Goal: Information Seeking & Learning: Check status

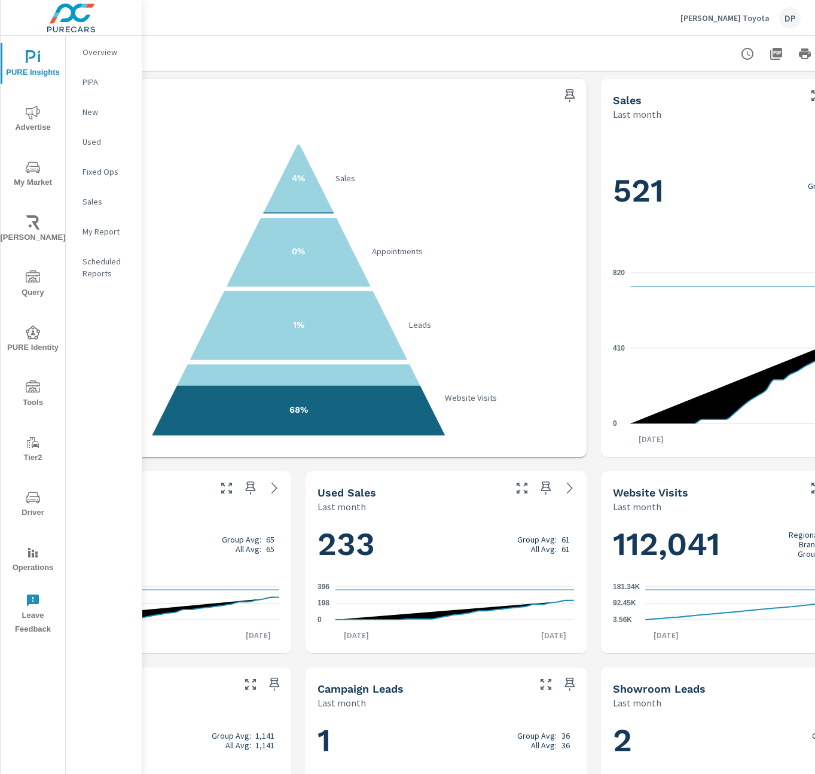
scroll to position [0, 212]
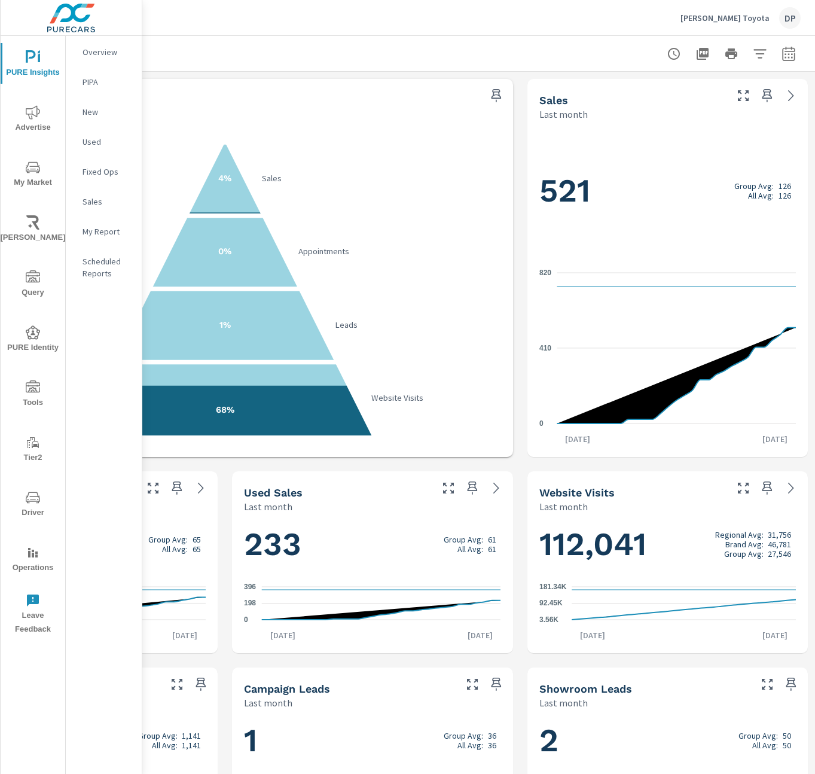
click at [220, 583] on div "Performance Last month 4% Sales 0% Appointments 1% Leads 68% Website Visits Sal…" at bounding box center [372, 660] width 885 height 1177
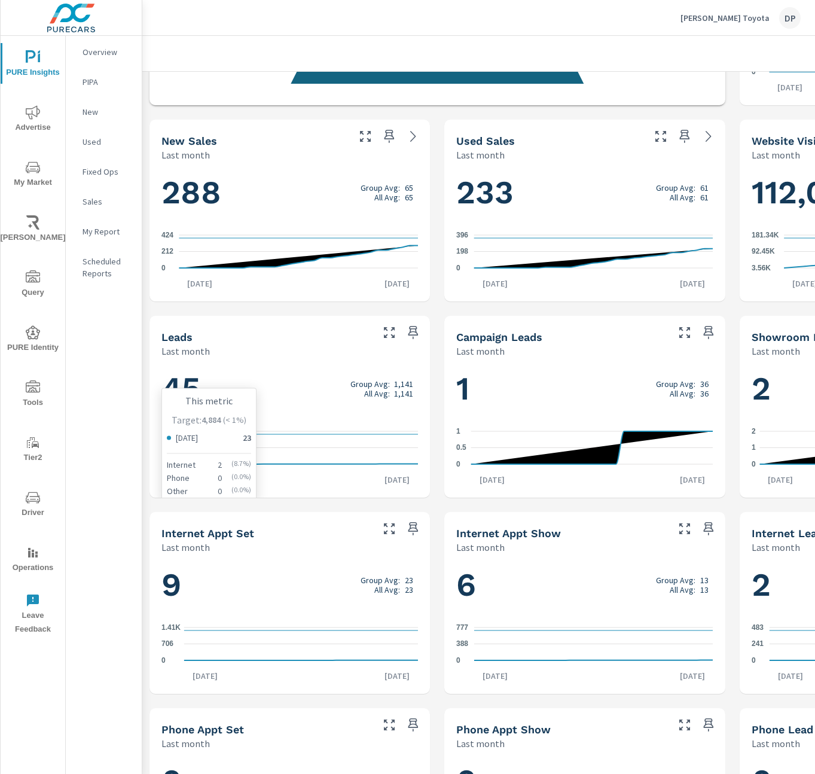
scroll to position [353, 0]
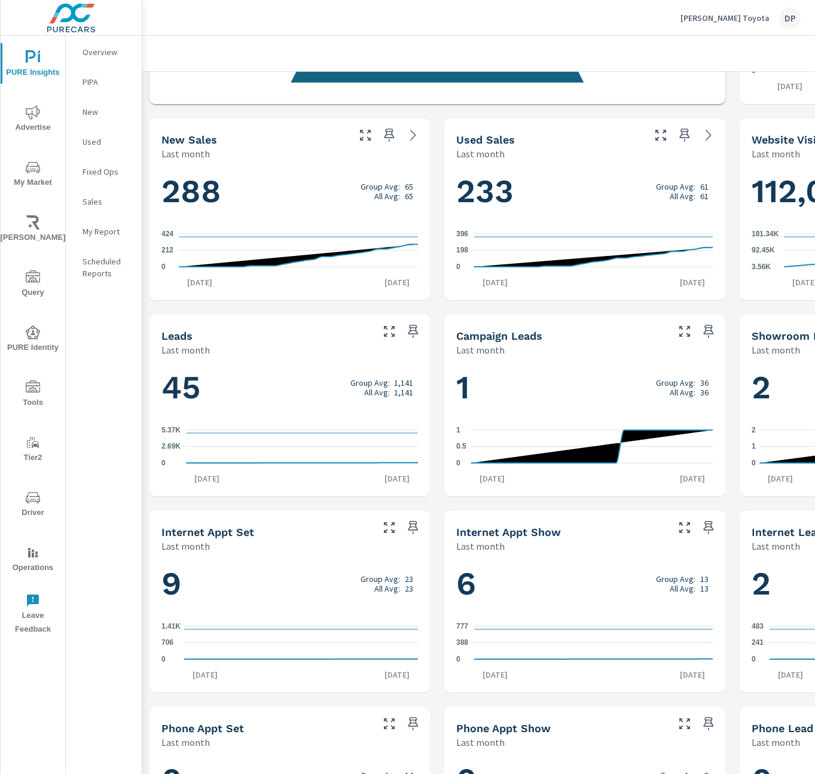
click at [333, 242] on icon "0 212 424" at bounding box center [290, 250] width 257 height 52
click at [439, 275] on div "Performance Last month 4% Sales 0% Appointments 1% Leads 68% Website Visits Sal…" at bounding box center [584, 307] width 885 height 1177
click at [315, 188] on h1 "288 Group Avg: 65 All Avg: 65" at bounding box center [290, 191] width 257 height 41
click at [549, 246] on icon "0 198 396" at bounding box center [584, 250] width 257 height 52
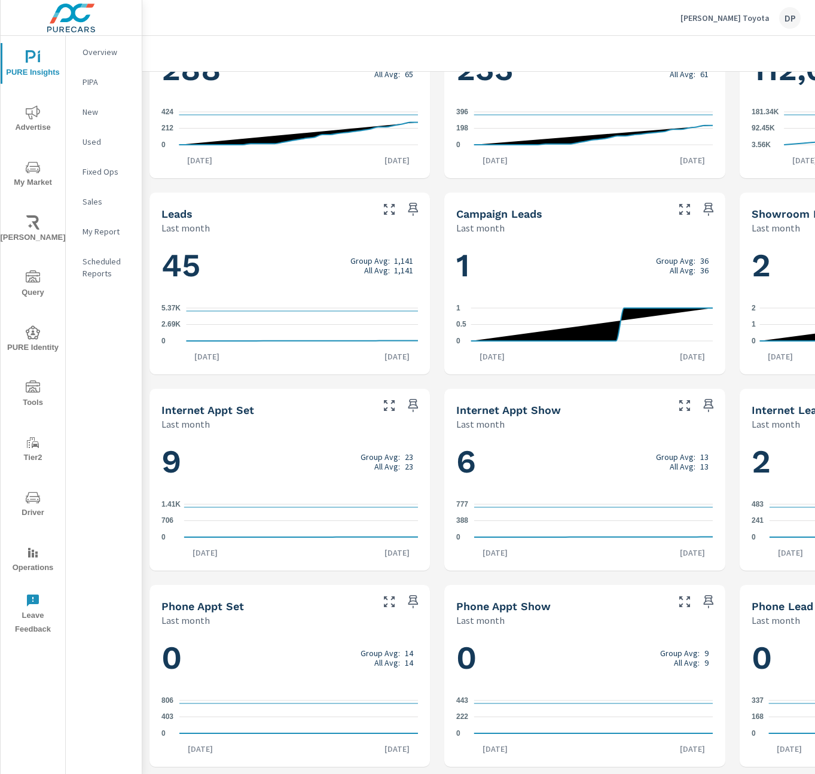
scroll to position [0, 0]
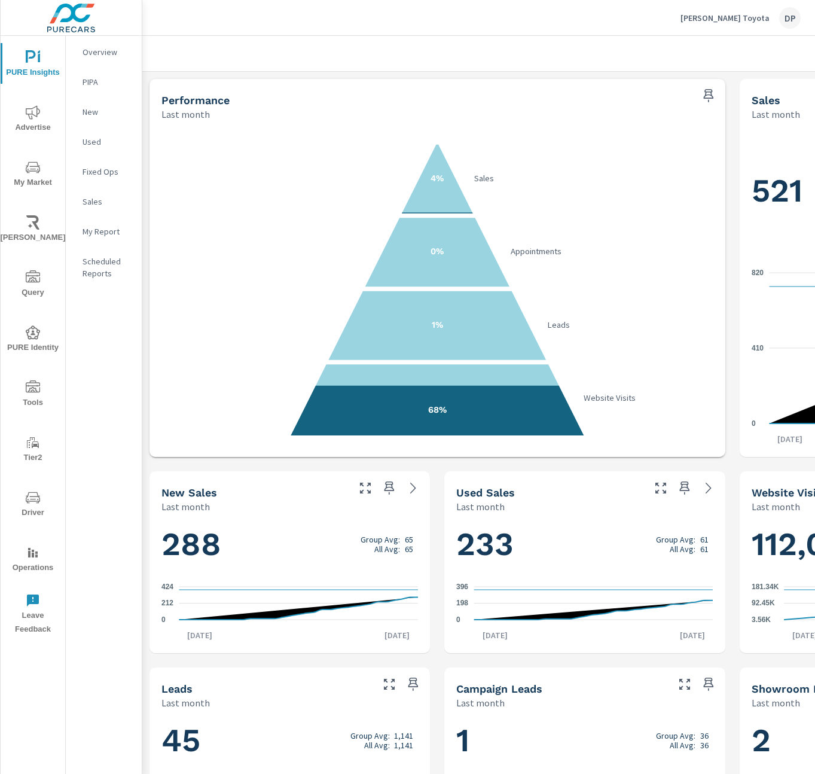
click at [441, 506] on div "Performance Last month 4% Sales 0% Appointments 1% Leads 68% Website Visits Sal…" at bounding box center [584, 660] width 885 height 1177
click at [431, 556] on div "Performance Last month 4% Sales 0% Appointments 1% Leads 68% Website Visits Sal…" at bounding box center [584, 660] width 885 height 1177
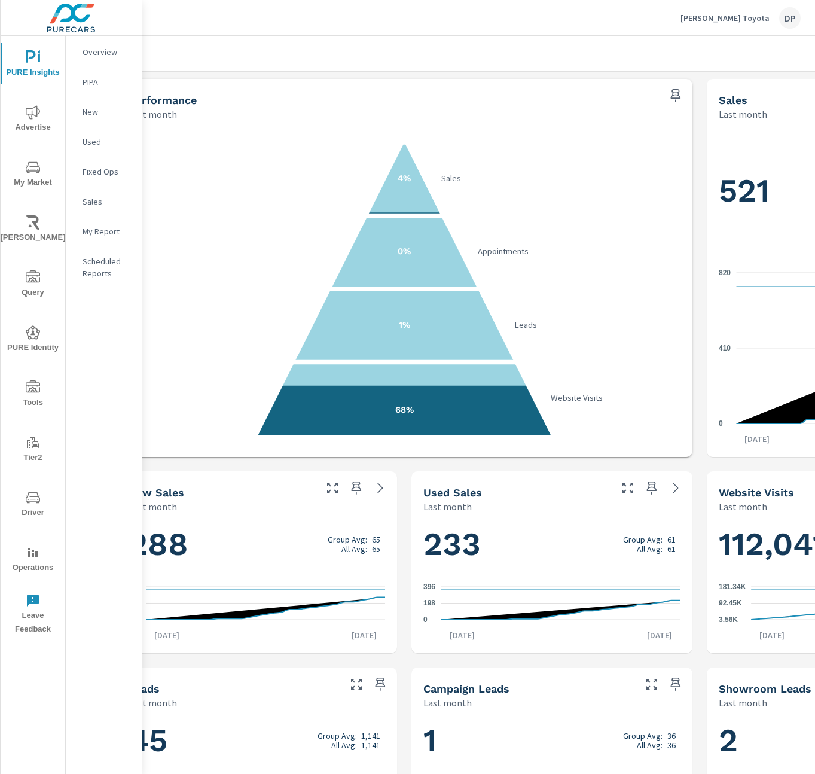
scroll to position [0, 212]
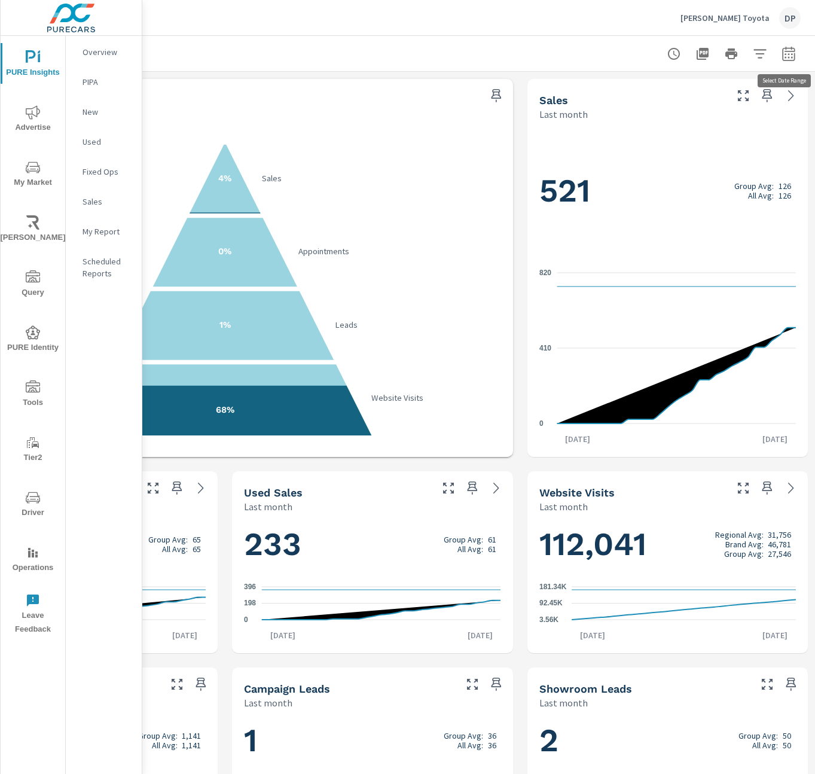
click at [793, 54] on icon "button" at bounding box center [789, 54] width 14 height 14
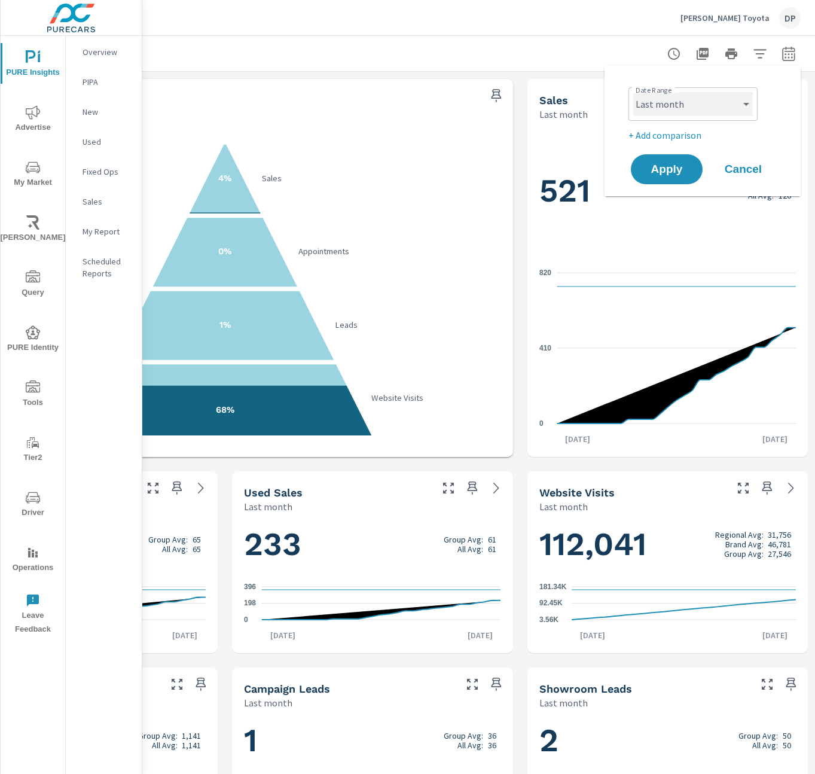
click at [748, 102] on select "Custom Yesterday Last week Last 7 days Last 14 days Last 30 days Last 45 days L…" at bounding box center [693, 104] width 120 height 24
click at [633, 92] on select "Custom Yesterday Last week Last 7 days Last 14 days Last 30 days Last 45 days L…" at bounding box center [693, 104] width 120 height 24
select select "Month to date"
click at [665, 167] on span "Apply" at bounding box center [666, 169] width 49 height 11
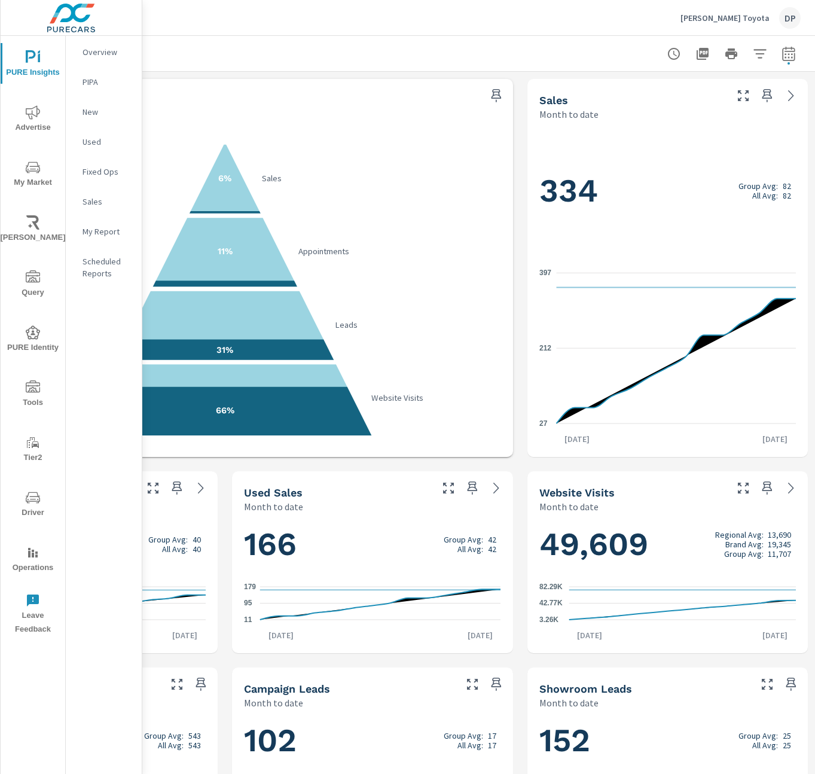
click at [265, 555] on h1 "166 Group Avg: 42 All Avg: 42" at bounding box center [372, 544] width 257 height 41
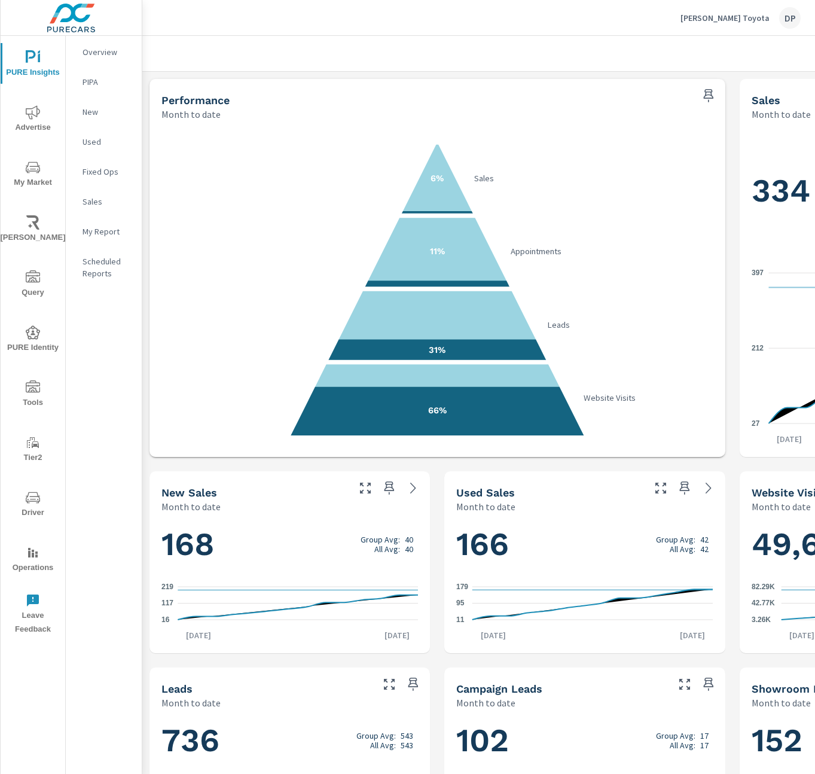
click at [197, 607] on icon "16 117 219" at bounding box center [290, 603] width 257 height 52
click at [438, 514] on div "Performance Month to date 6% Sales 11% Appointments 31% Leads 66% Website Visit…" at bounding box center [584, 660] width 885 height 1177
click at [120, 347] on div "Overview PIPA New Used Fixed Ops Sales My Report Scheduled Reports" at bounding box center [104, 405] width 76 height 738
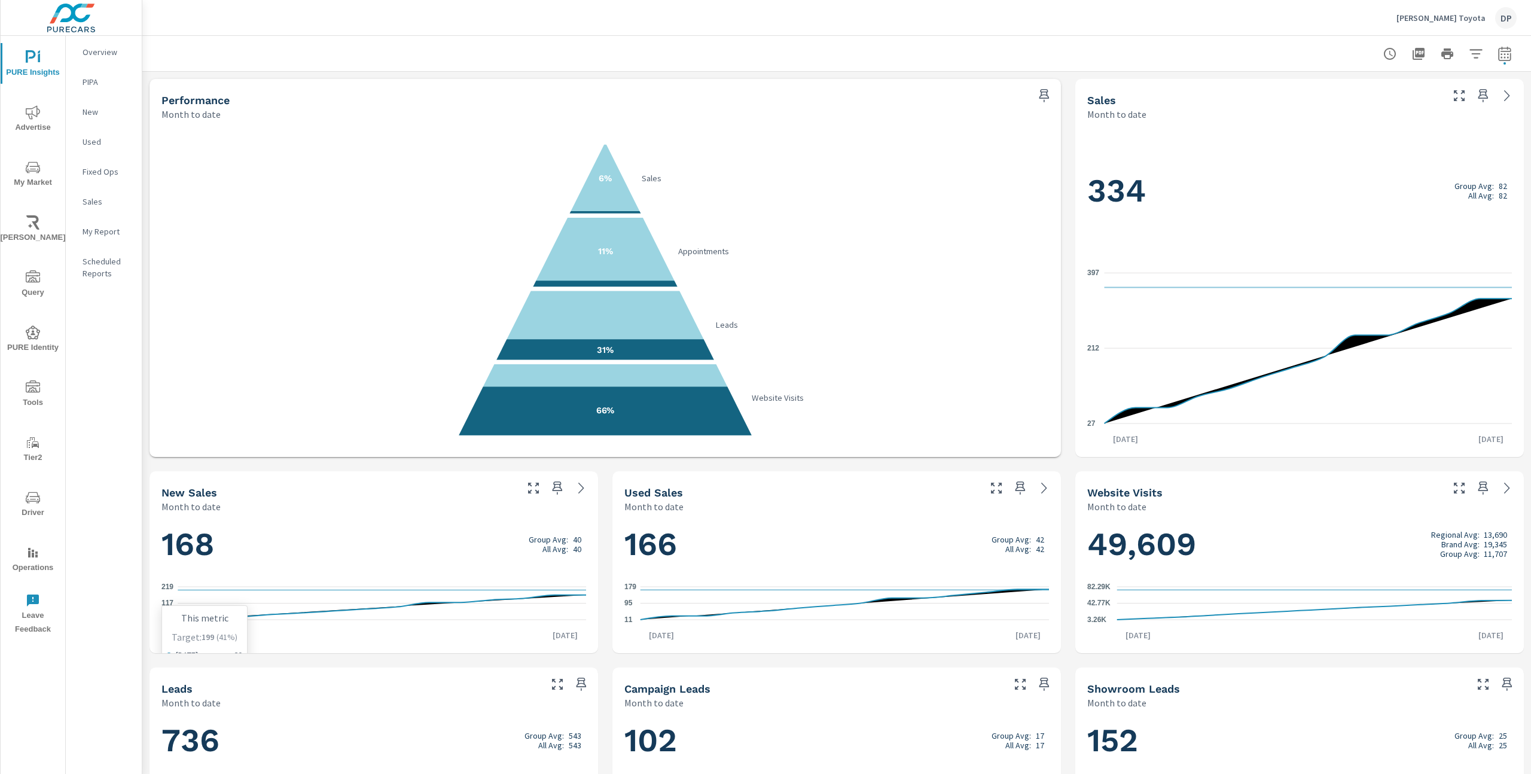
click at [360, 603] on icon "16 117 219" at bounding box center [374, 603] width 425 height 52
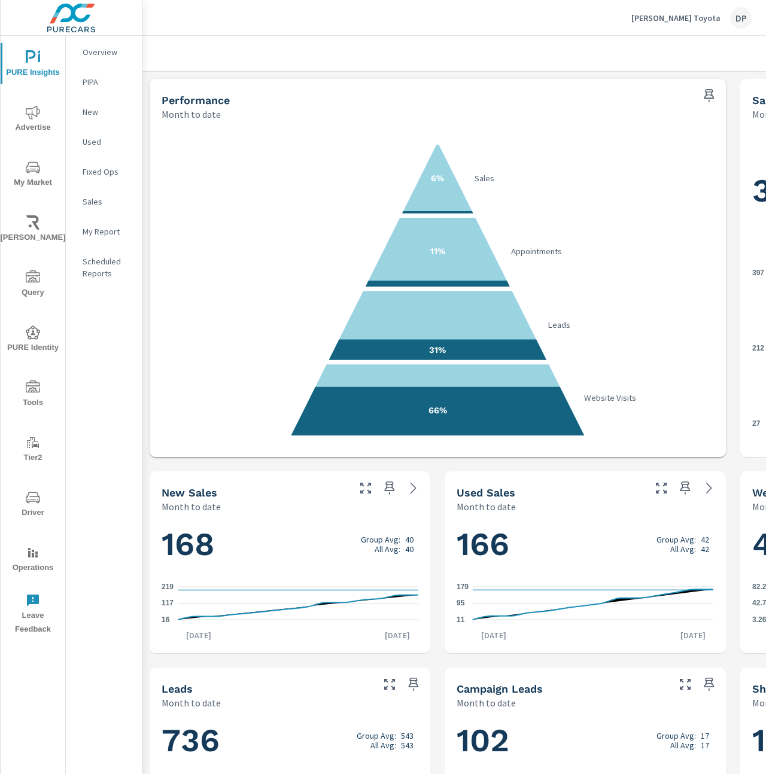
scroll to position [0, 262]
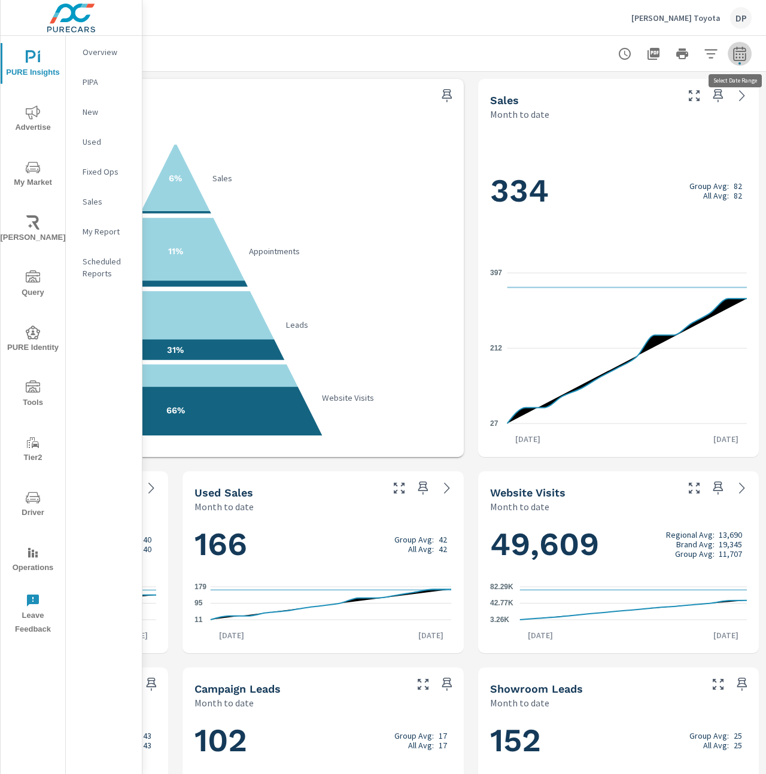
click at [738, 50] on icon "button" at bounding box center [739, 53] width 13 height 14
select select "Month to date"
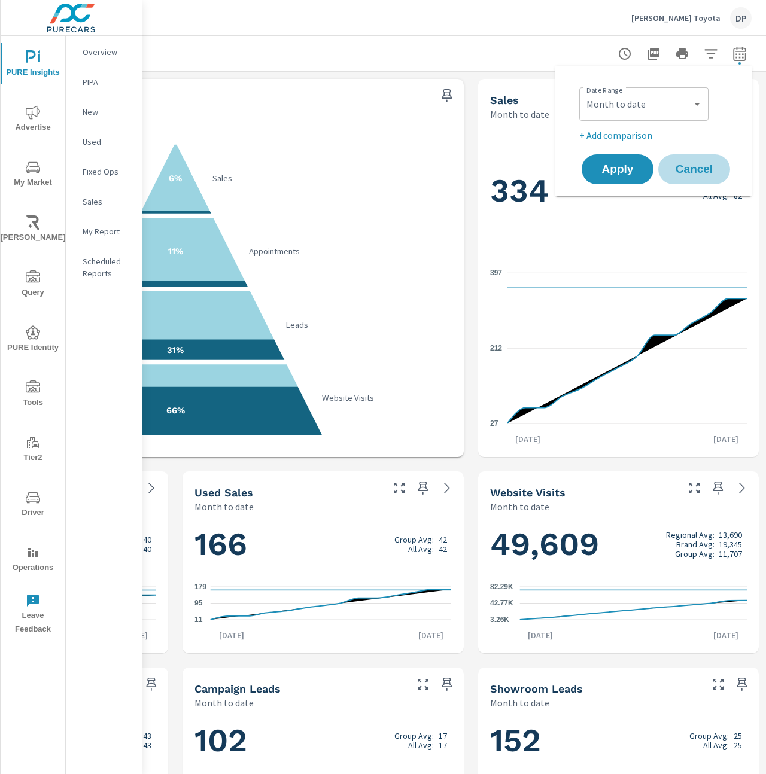
click at [705, 166] on span "Cancel" at bounding box center [694, 169] width 48 height 11
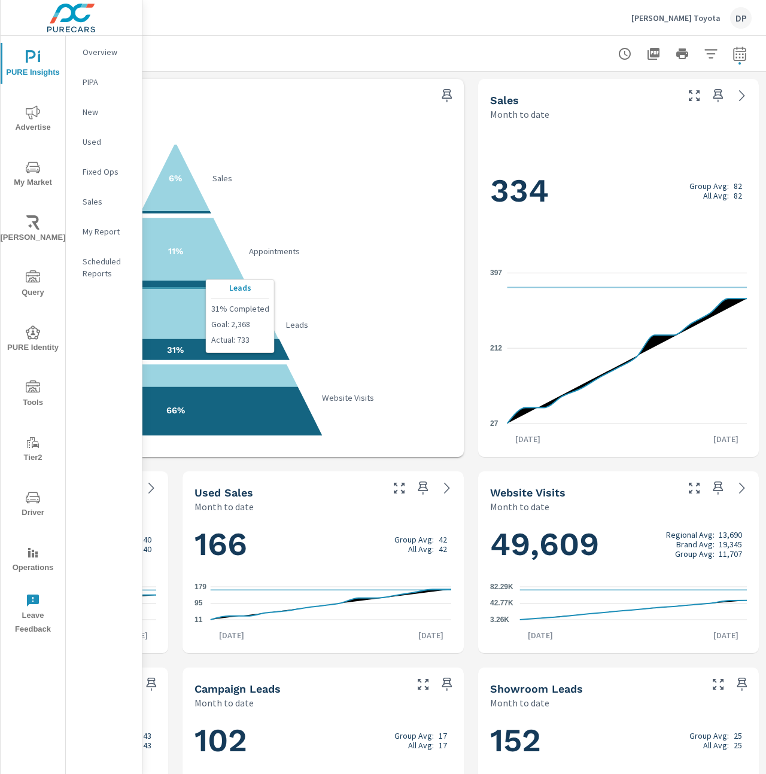
scroll to position [0, 0]
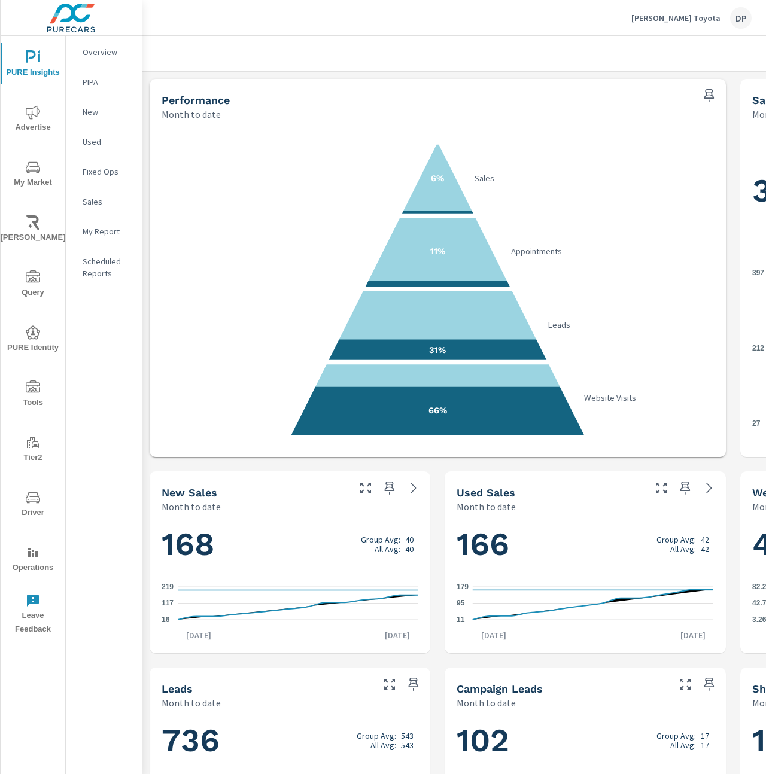
click at [264, 591] on icon "16 117 219" at bounding box center [290, 603] width 257 height 52
click at [444, 589] on div "166 Group Avg: 42 All Avg: 42 11 95 179 Aug 1st Aug 14th" at bounding box center [584, 583] width 281 height 140
click at [513, 592] on icon "11 95 179" at bounding box center [584, 603] width 257 height 52
click at [316, 598] on icon "16 117 219" at bounding box center [290, 603] width 257 height 52
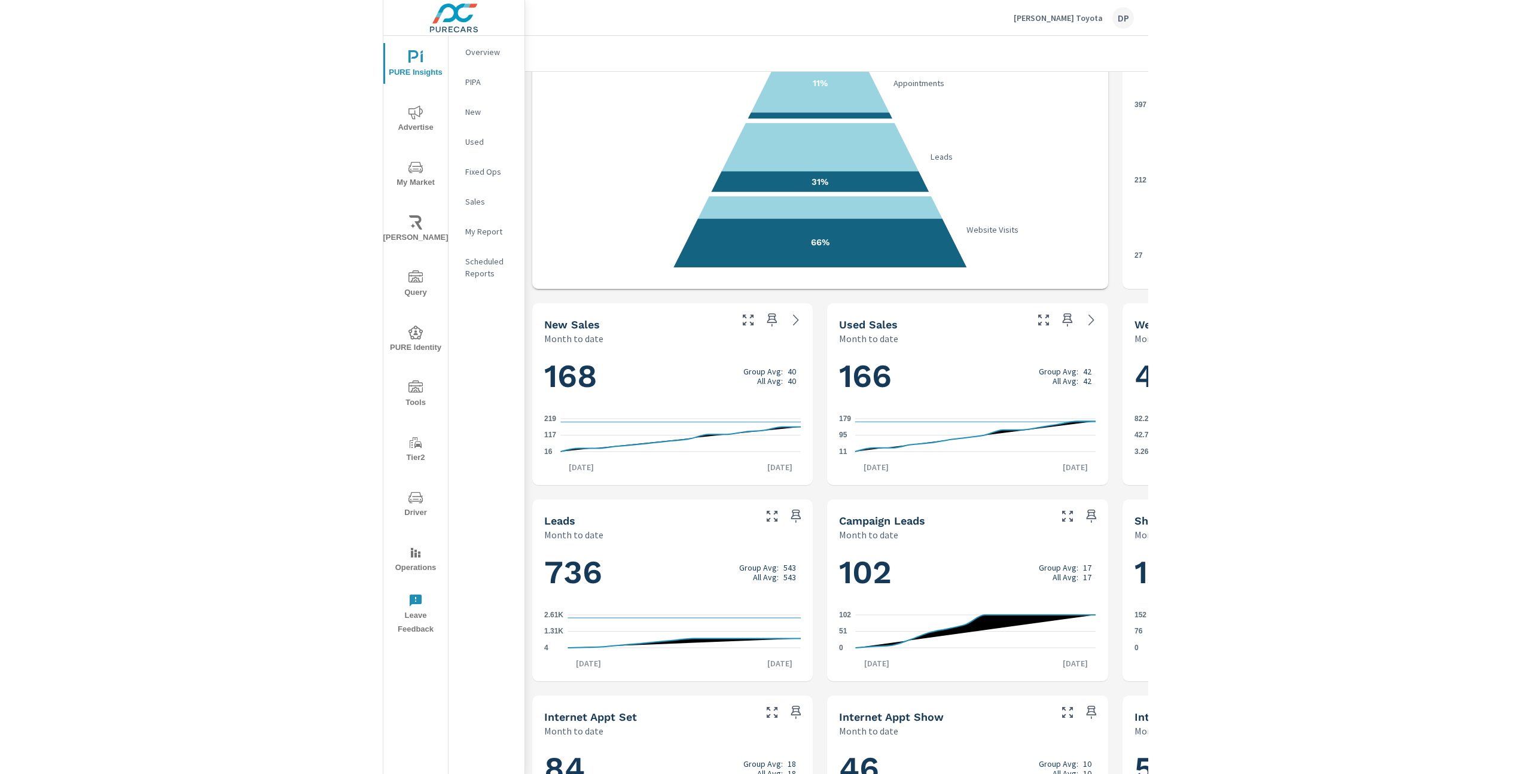
scroll to position [168, 262]
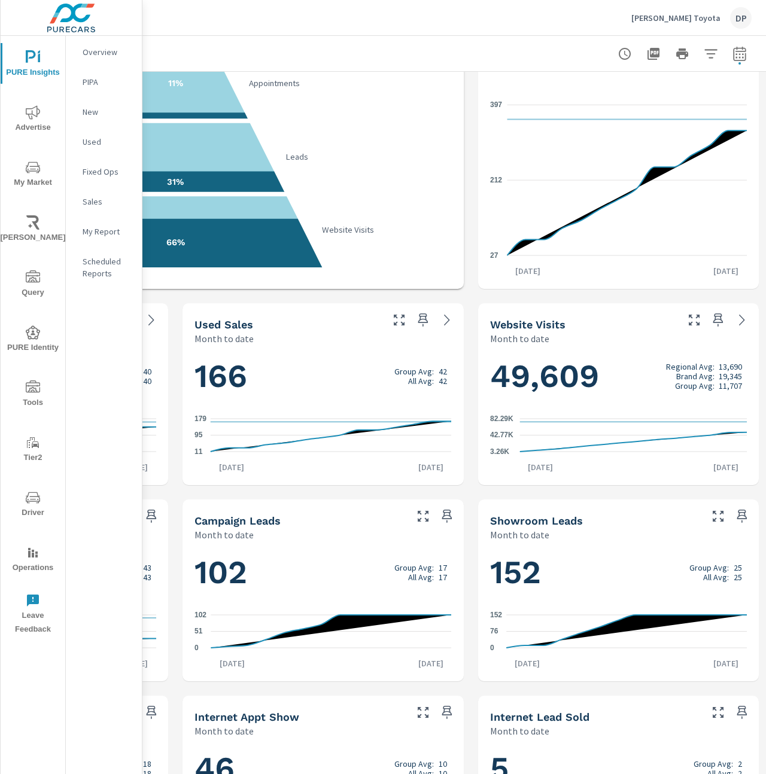
click at [656, 628] on icon "0 76 152" at bounding box center [618, 631] width 257 height 52
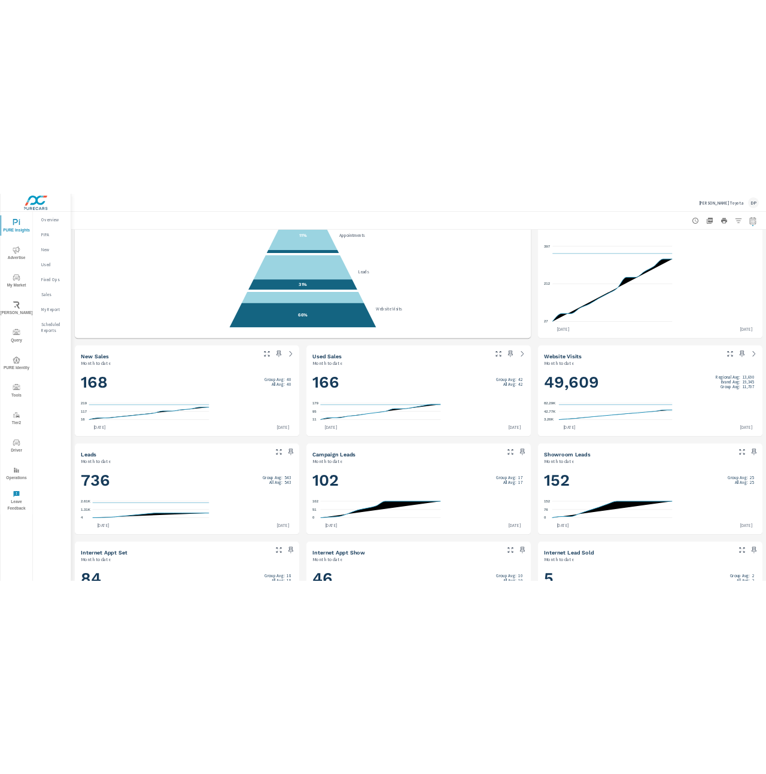
scroll to position [168, 0]
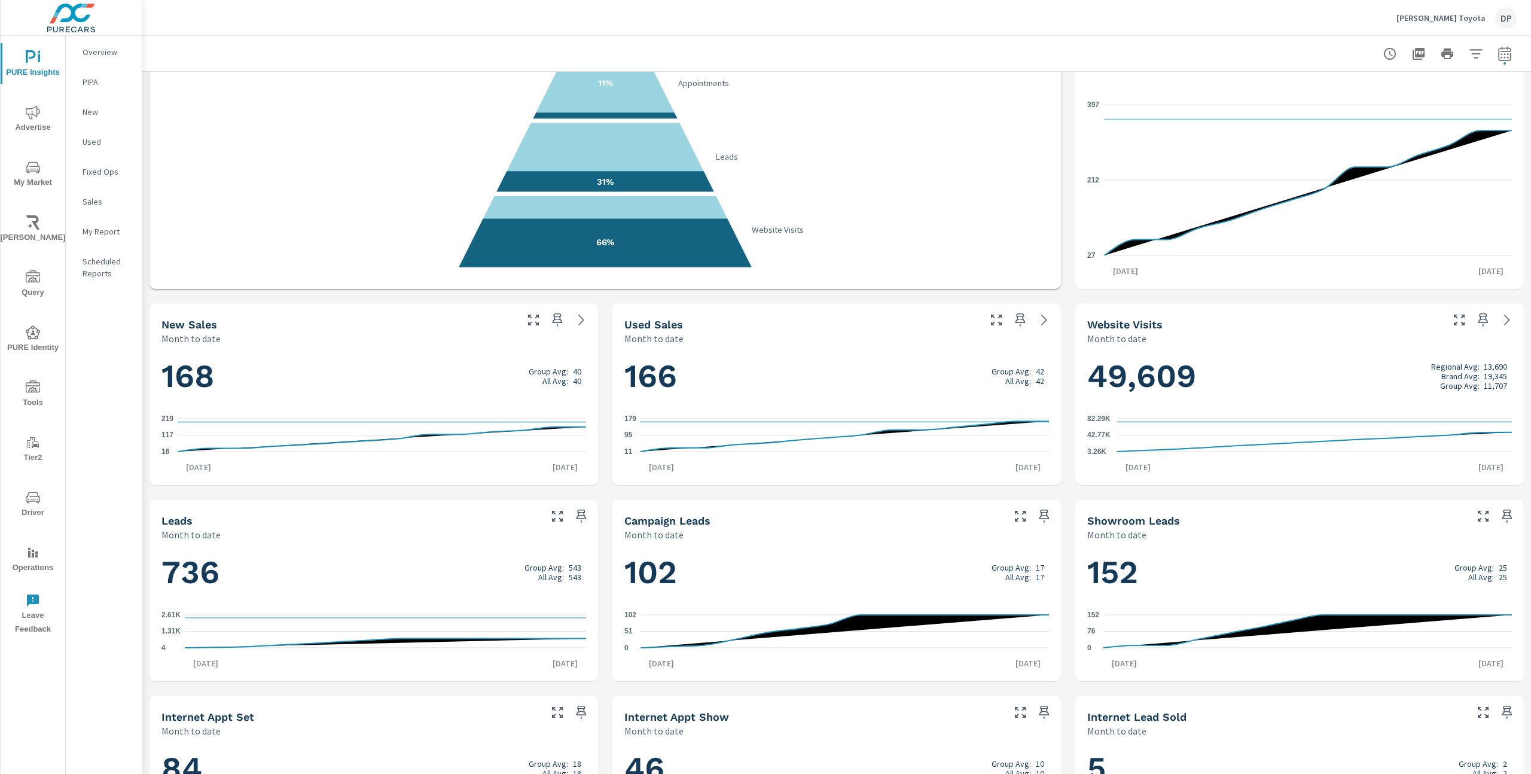
click at [815, 425] on icon "11 95 179" at bounding box center [837, 435] width 425 height 52
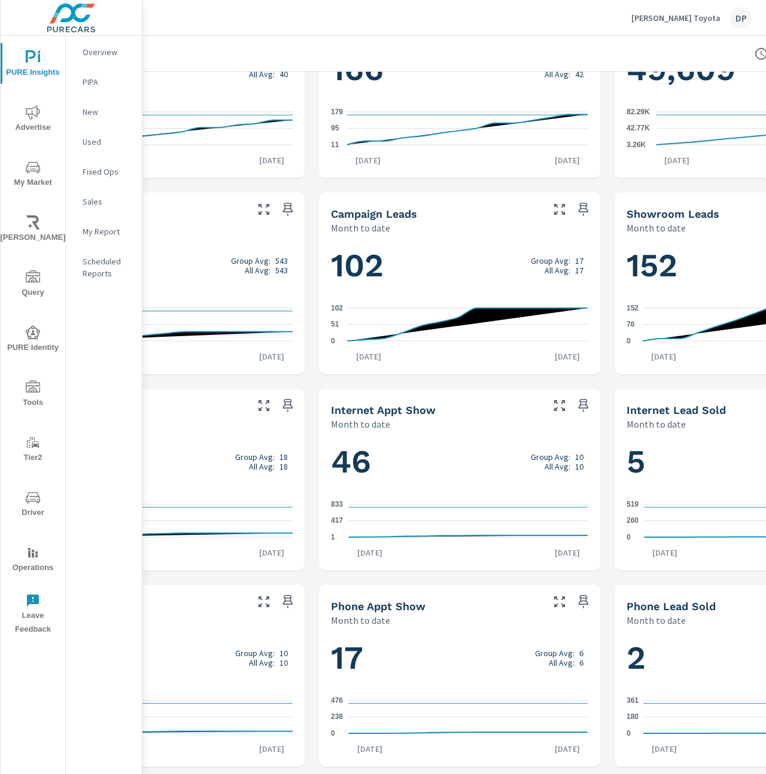
scroll to position [475, 0]
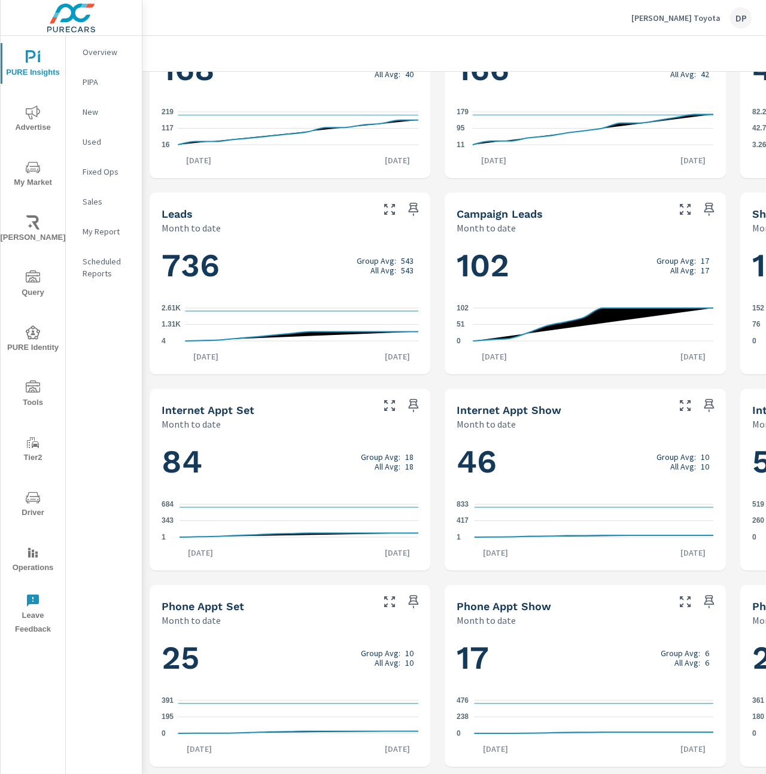
click at [305, 676] on h1 "25 Group Avg: 10 All Avg: 10" at bounding box center [290, 658] width 257 height 41
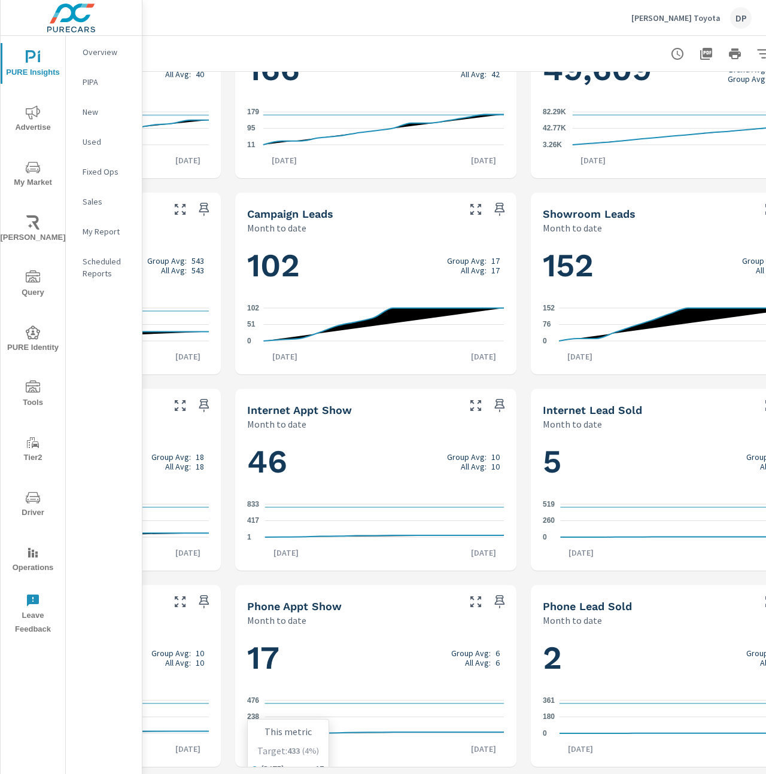
scroll to position [475, 217]
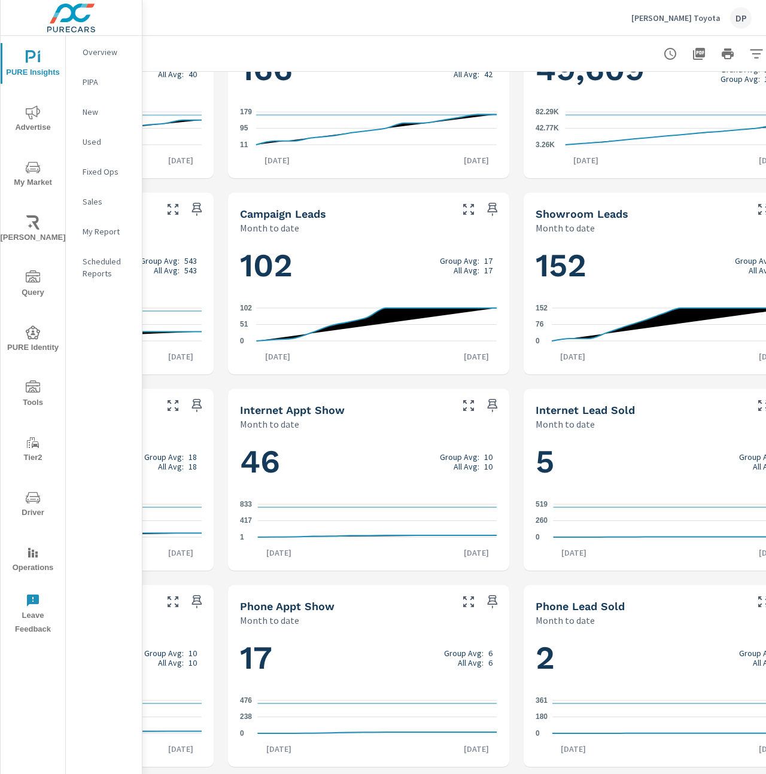
click at [613, 707] on icon "0 180 361" at bounding box center [663, 717] width 257 height 52
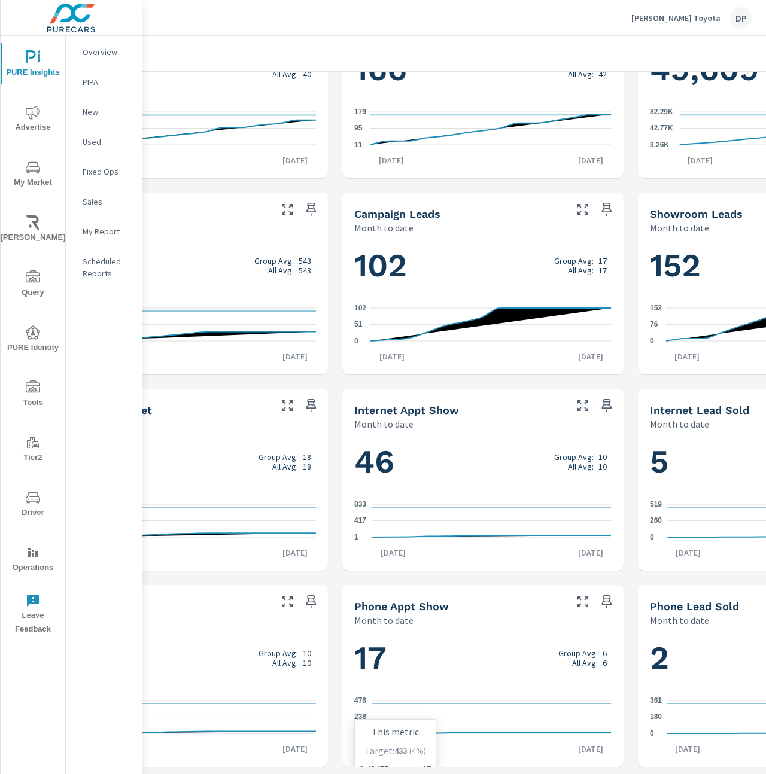
scroll to position [475, 0]
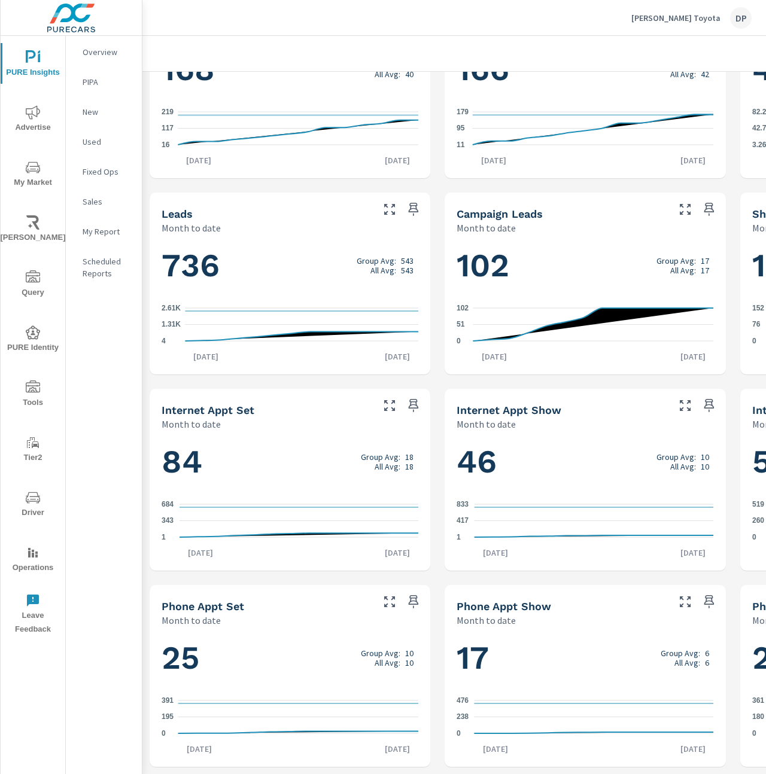
click at [438, 406] on div "Performance Month to date 6% Sales 11% Appointments 31% Leads 66% Website Visit…" at bounding box center [584, 185] width 885 height 1177
click at [428, 592] on div at bounding box center [402, 598] width 55 height 26
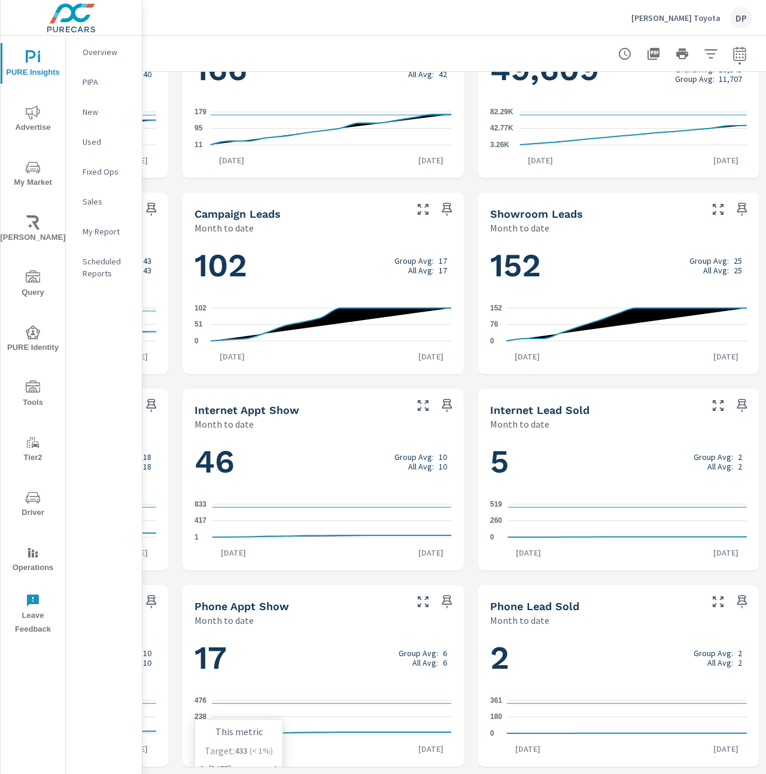
scroll to position [475, 261]
click at [563, 705] on icon "0 180 361" at bounding box center [619, 717] width 257 height 52
click at [630, 503] on icon "0 260 519" at bounding box center [619, 521] width 257 height 52
click at [574, 523] on icon "0 260 519" at bounding box center [619, 521] width 257 height 52
click at [615, 505] on icon "0 260 519" at bounding box center [619, 521] width 257 height 52
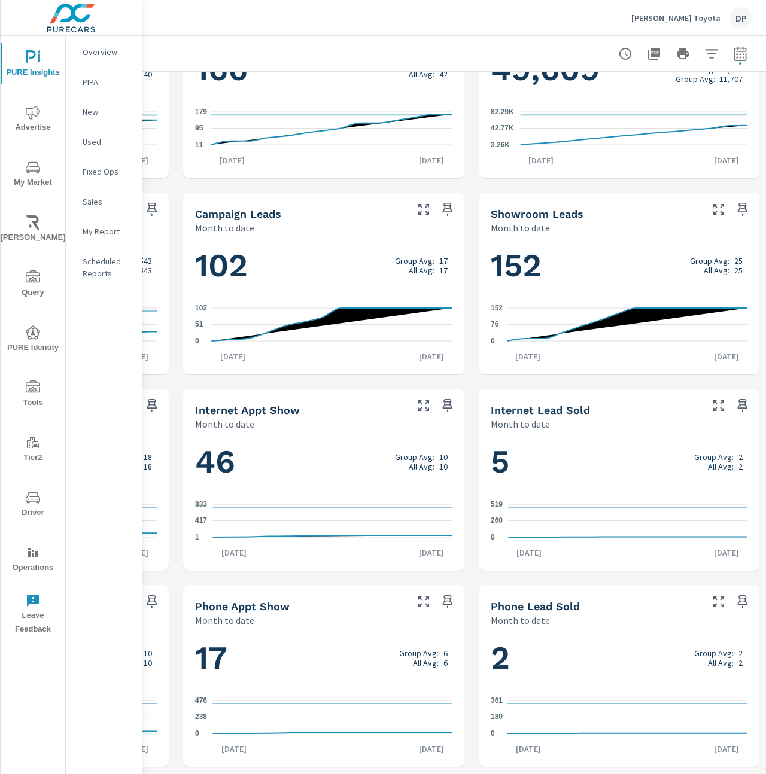
click at [617, 561] on div "5 Group Avg: 2 All Avg: 2 0 260 519 Aug 1st Aug 14th" at bounding box center [618, 500] width 271 height 130
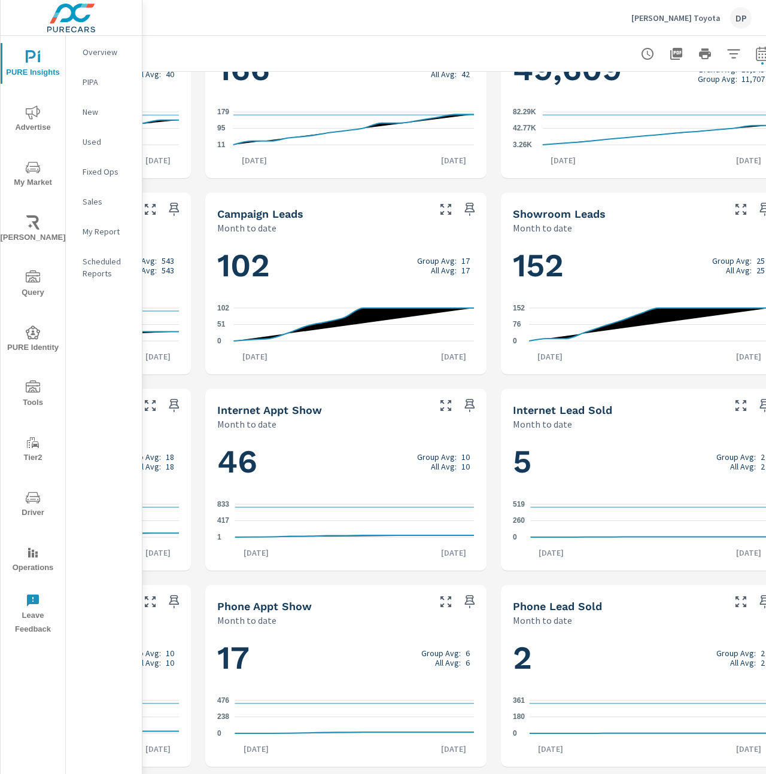
scroll to position [475, 262]
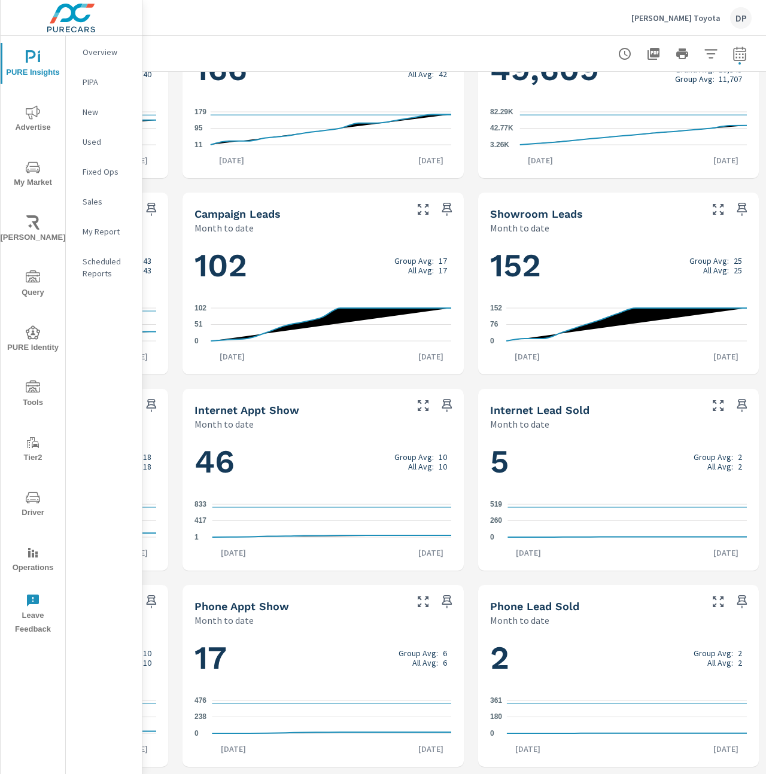
click at [610, 521] on line at bounding box center [626, 521] width 239 height 0
click at [587, 715] on icon "0 180 361" at bounding box center [618, 717] width 257 height 52
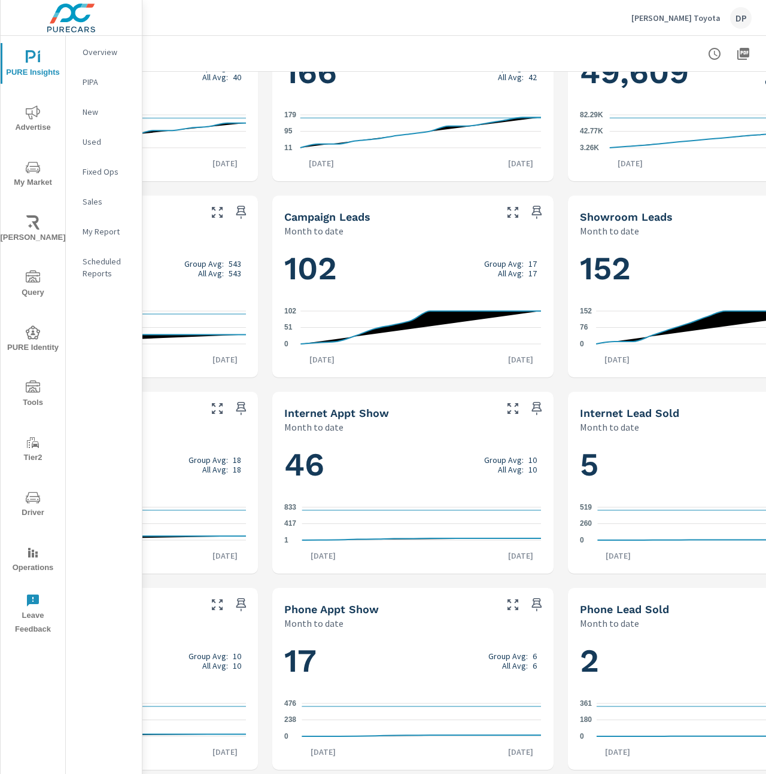
scroll to position [472, 0]
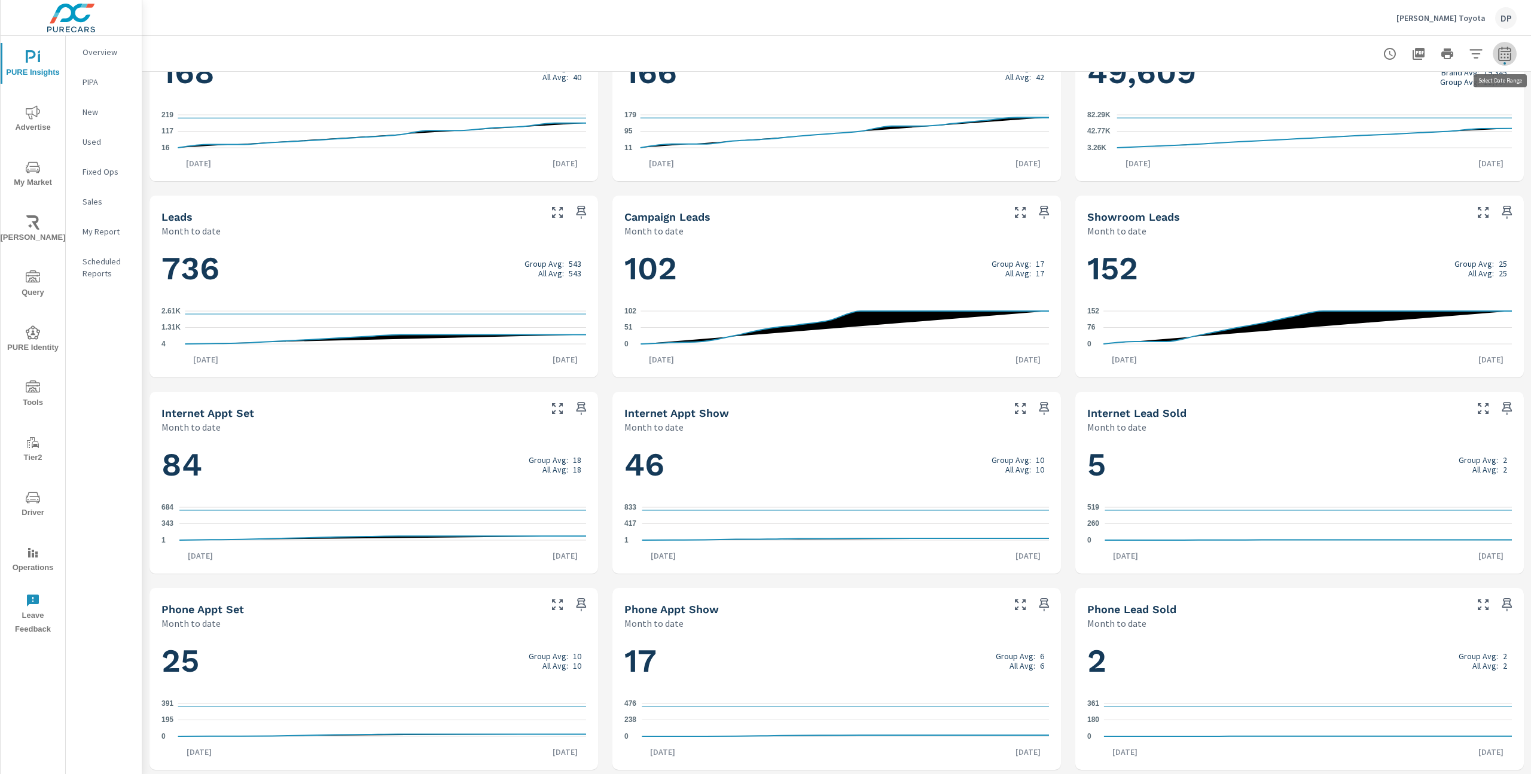
click at [765, 60] on icon "button" at bounding box center [1505, 53] width 13 height 14
select select "Month to date"
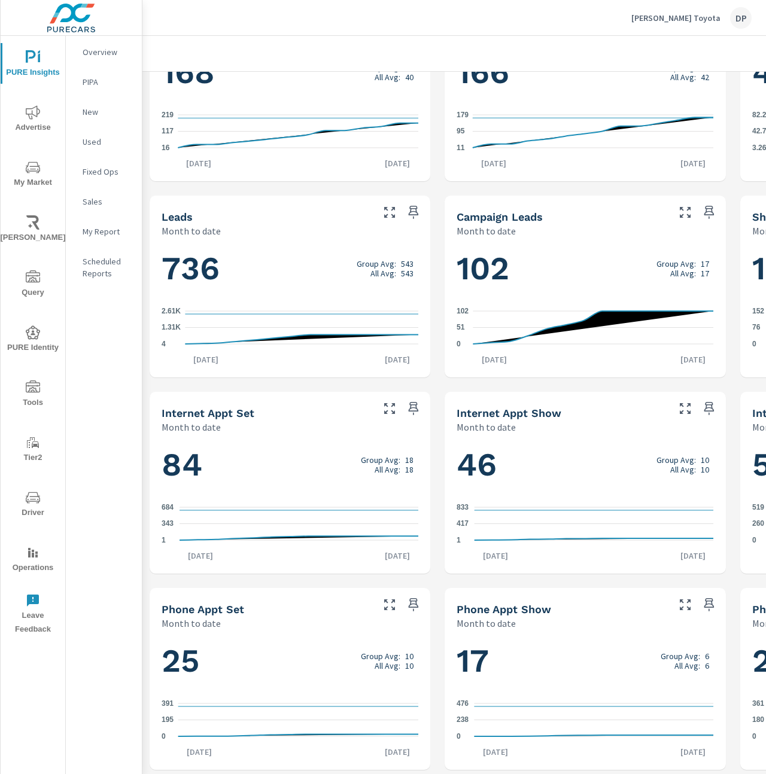
click at [237, 517] on icon "1 343 684" at bounding box center [290, 524] width 257 height 52
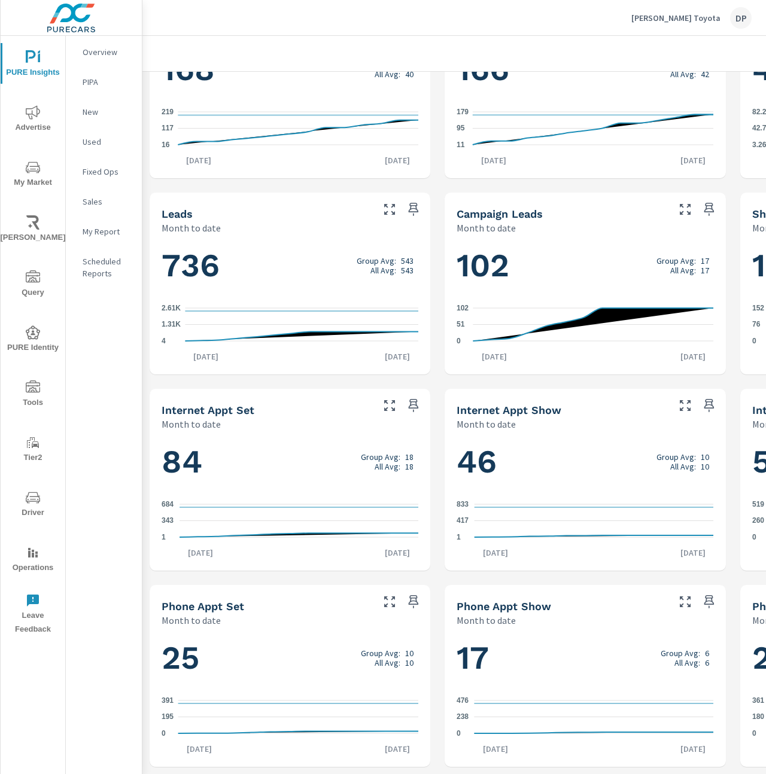
click at [284, 713] on icon "0 195 391" at bounding box center [290, 717] width 257 height 52
click at [414, 521] on line at bounding box center [298, 521] width 239 height 0
click at [255, 516] on icon "1 343 684" at bounding box center [290, 521] width 257 height 52
click at [286, 525] on icon "1 343 684" at bounding box center [290, 521] width 257 height 52
click at [222, 512] on icon "1 343 684" at bounding box center [290, 521] width 257 height 52
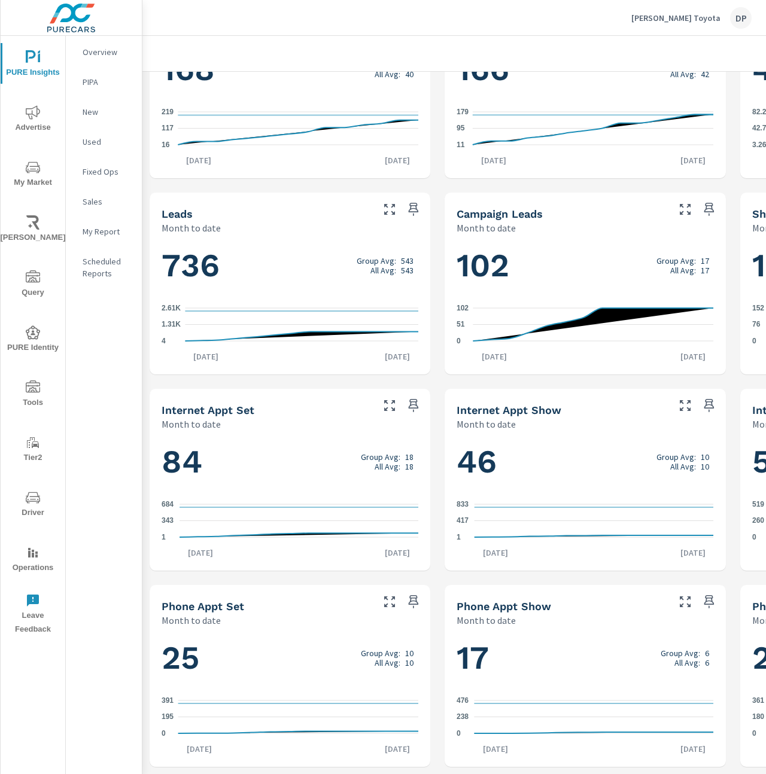
click at [314, 530] on icon "1 343 684" at bounding box center [290, 521] width 257 height 52
click at [279, 516] on icon "1 343 684" at bounding box center [290, 521] width 257 height 52
click at [247, 512] on icon "1 343 684" at bounding box center [290, 521] width 257 height 52
click at [313, 501] on icon "1 343 684" at bounding box center [290, 521] width 257 height 52
click at [307, 515] on icon "1 343 684" at bounding box center [290, 521] width 257 height 52
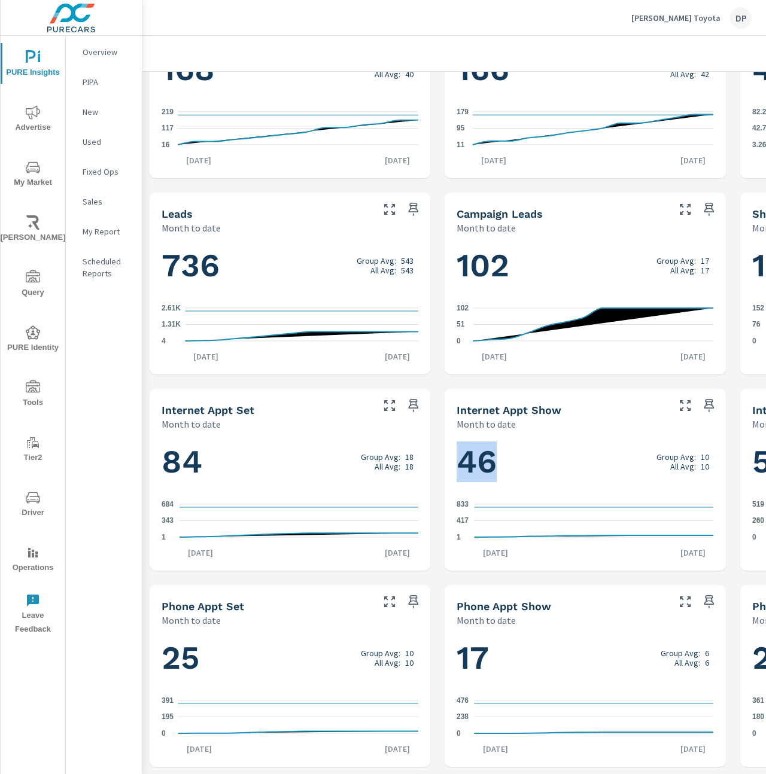
click at [307, 515] on icon "1 343 684" at bounding box center [290, 521] width 257 height 52
click at [307, 523] on icon "1 343 684" at bounding box center [290, 521] width 257 height 52
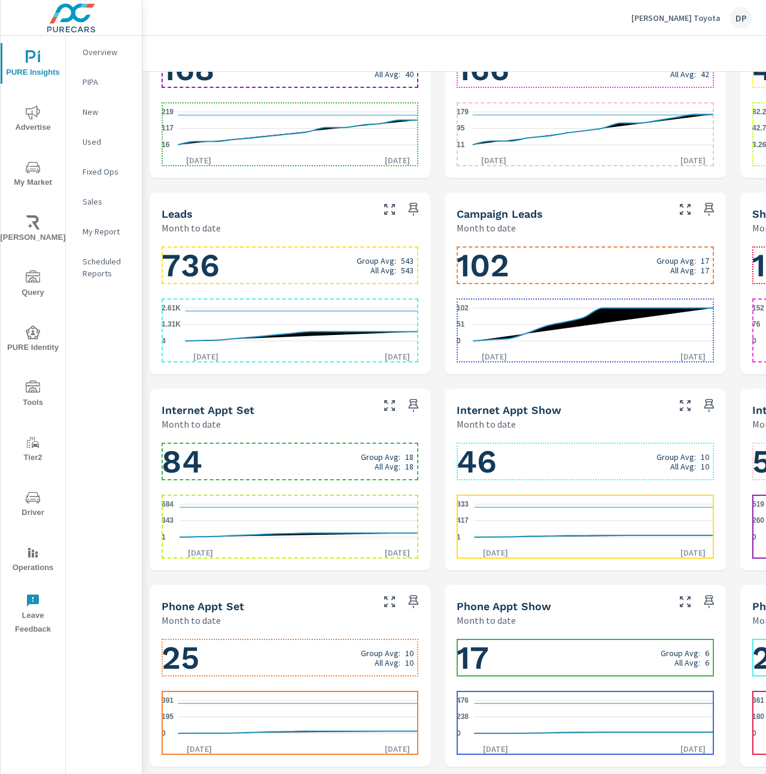
click at [307, 523] on icon "1 343 684" at bounding box center [290, 521] width 257 height 52
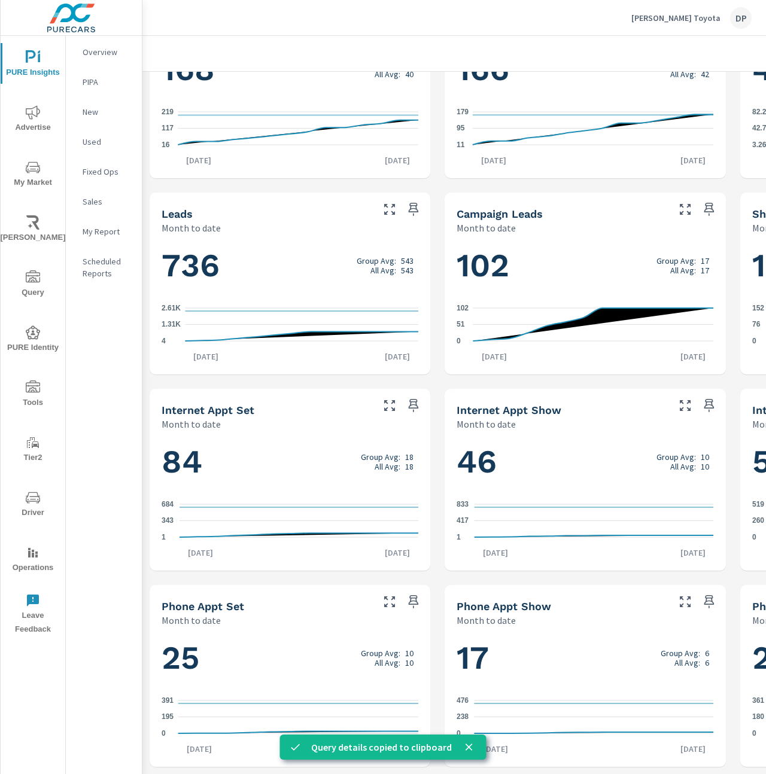
click at [348, 496] on icon "1 343 684" at bounding box center [290, 521] width 257 height 52
click at [320, 505] on icon "1 343 684" at bounding box center [290, 521] width 257 height 52
click at [515, 712] on icon "0 238 476" at bounding box center [584, 717] width 257 height 52
click at [354, 514] on icon "1 343 684" at bounding box center [290, 521] width 257 height 52
click at [319, 512] on icon "1 343 684" at bounding box center [290, 521] width 257 height 52
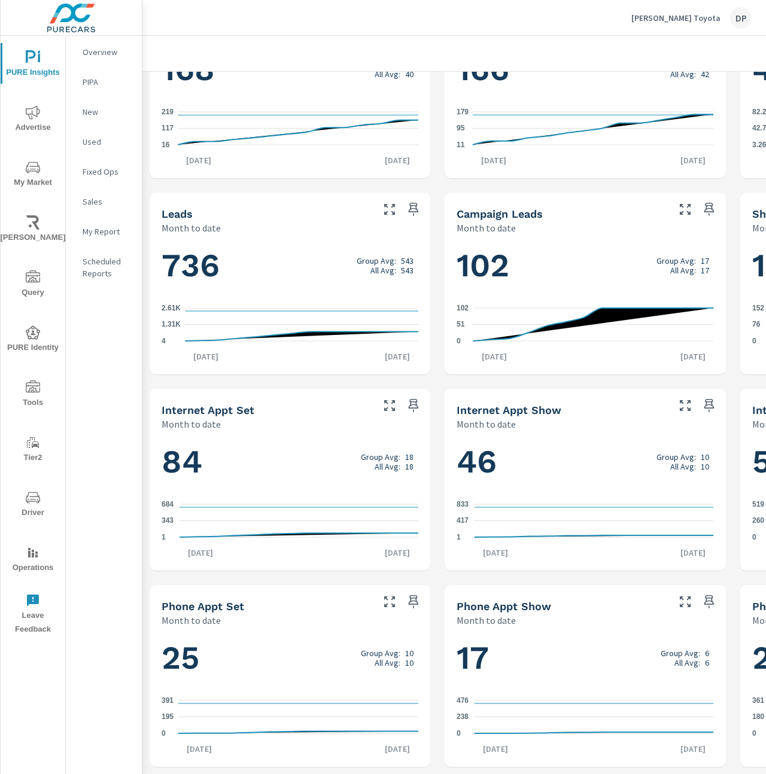
click at [297, 514] on icon "1 343 684" at bounding box center [290, 521] width 257 height 52
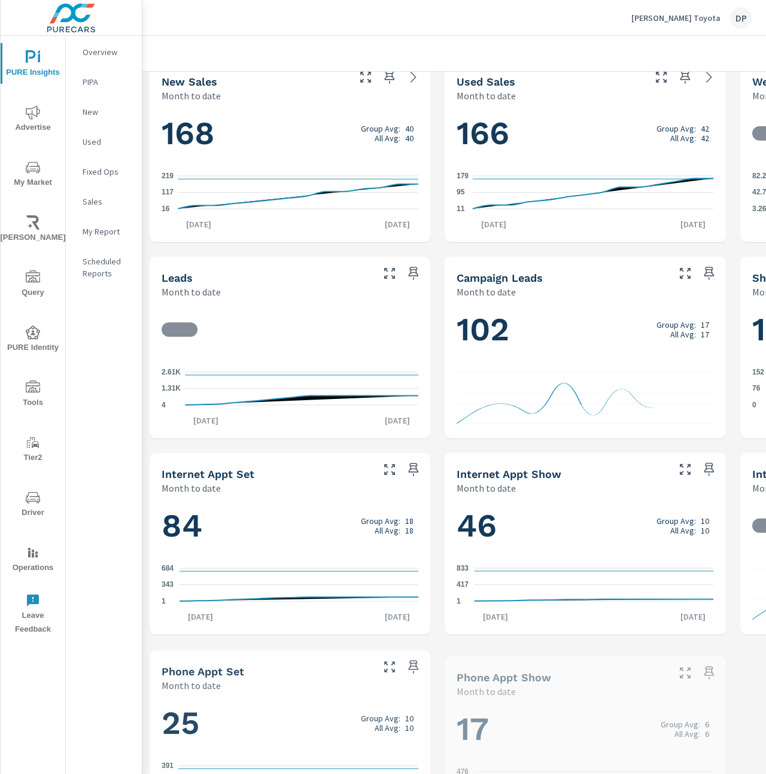
scroll to position [475, 0]
